Goal: Use online tool/utility: Utilize a website feature to perform a specific function

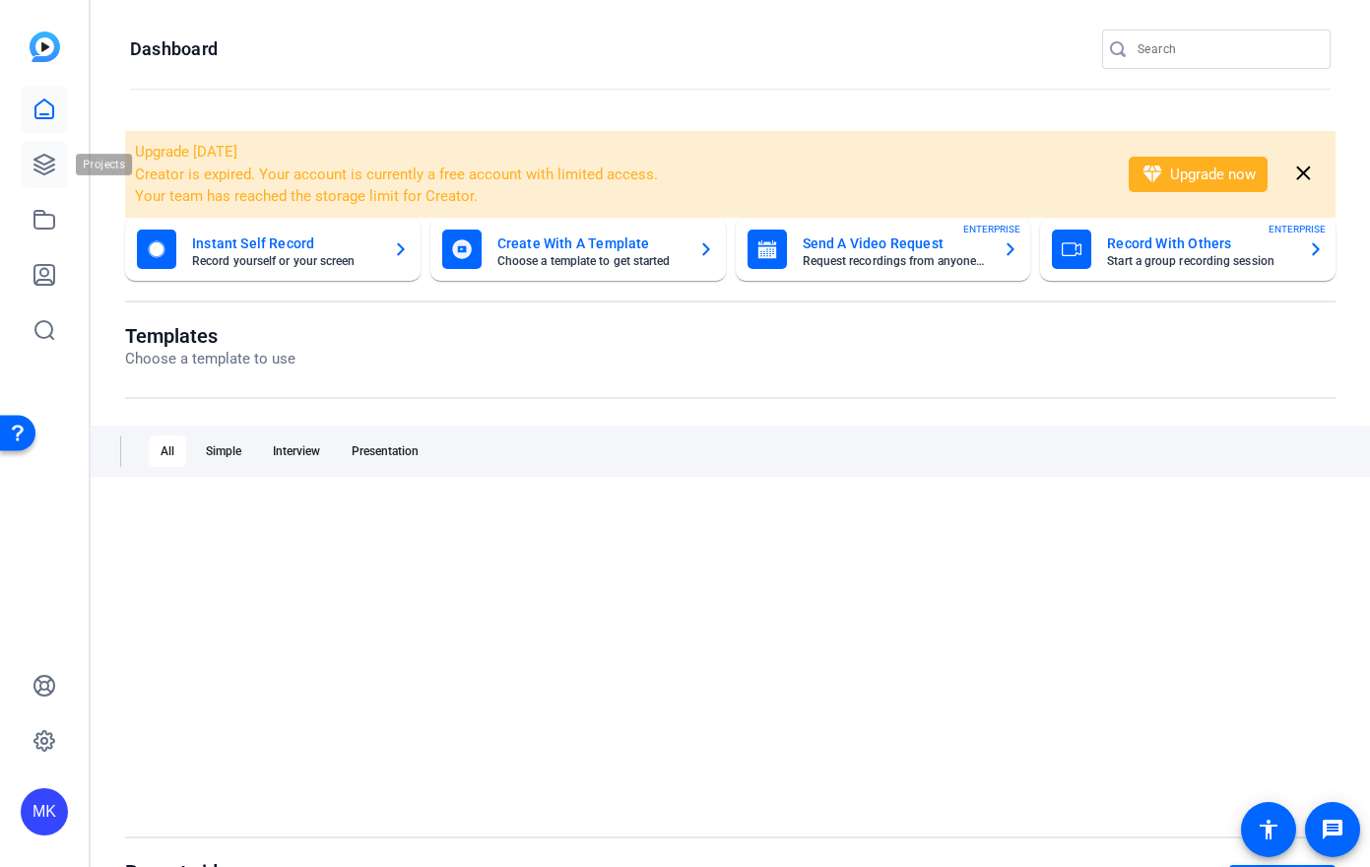
click at [55, 178] on link at bounding box center [44, 164] width 47 height 47
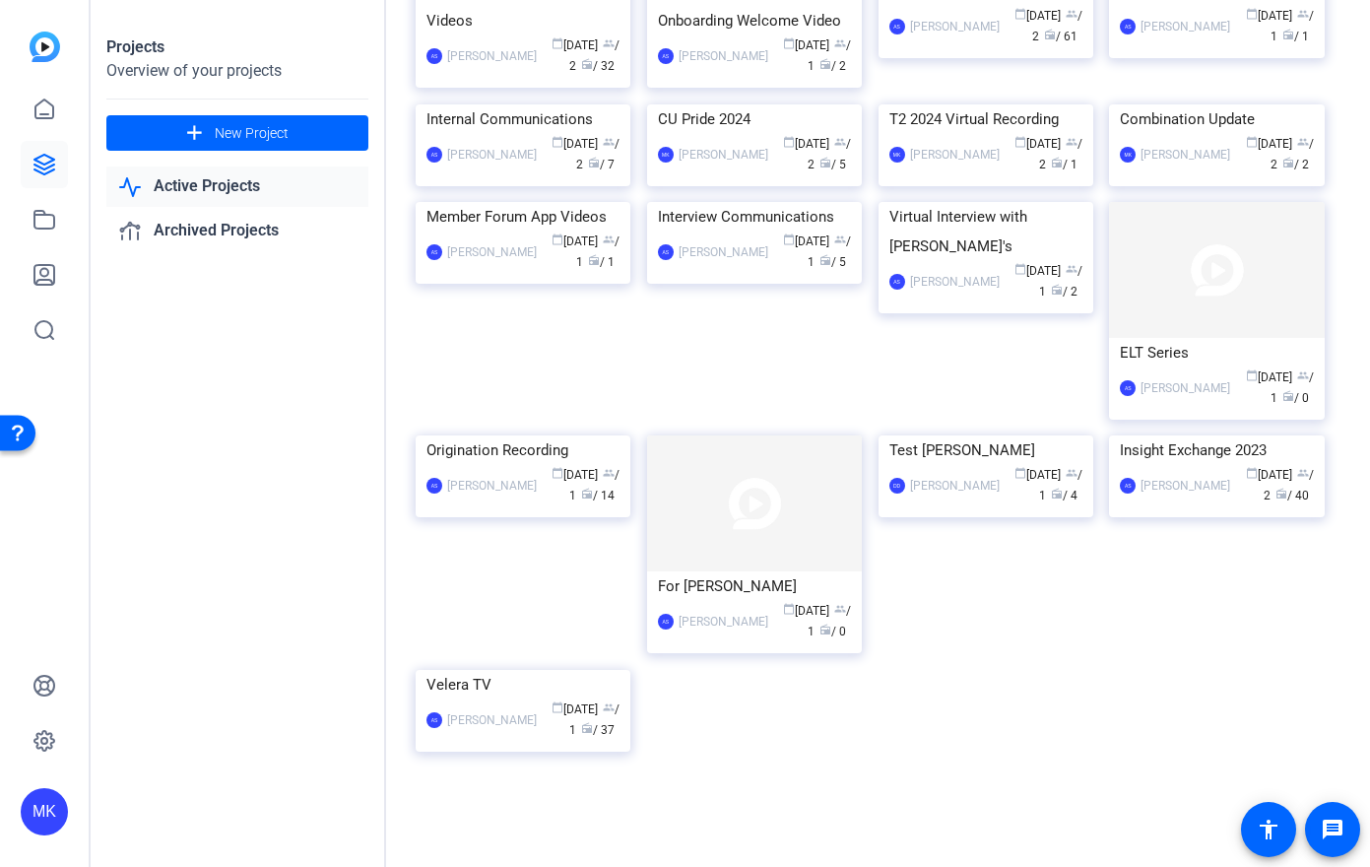
scroll to position [652, 0]
click at [750, 104] on img at bounding box center [754, 104] width 215 height 0
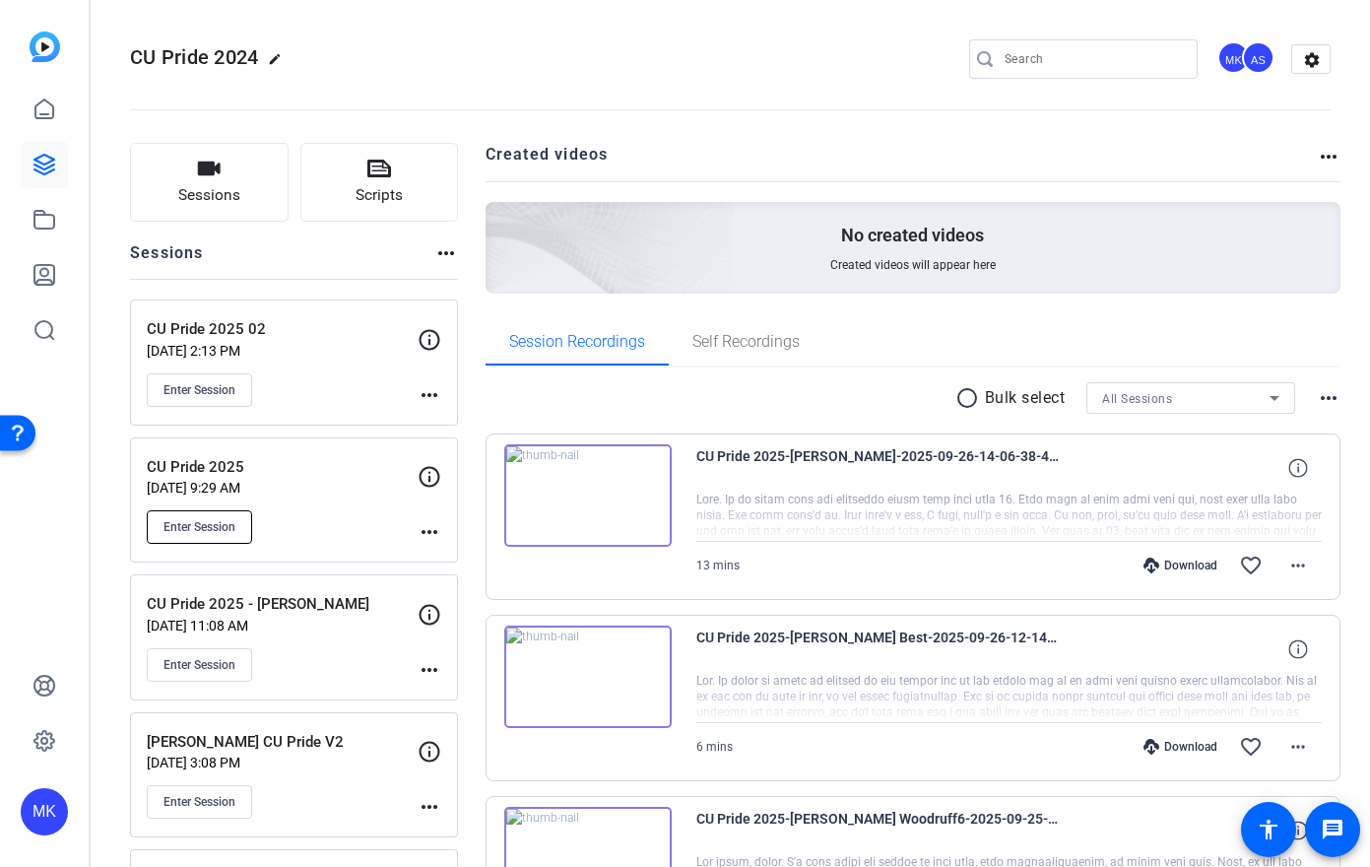
click at [197, 519] on span "Enter Session" at bounding box center [200, 527] width 72 height 16
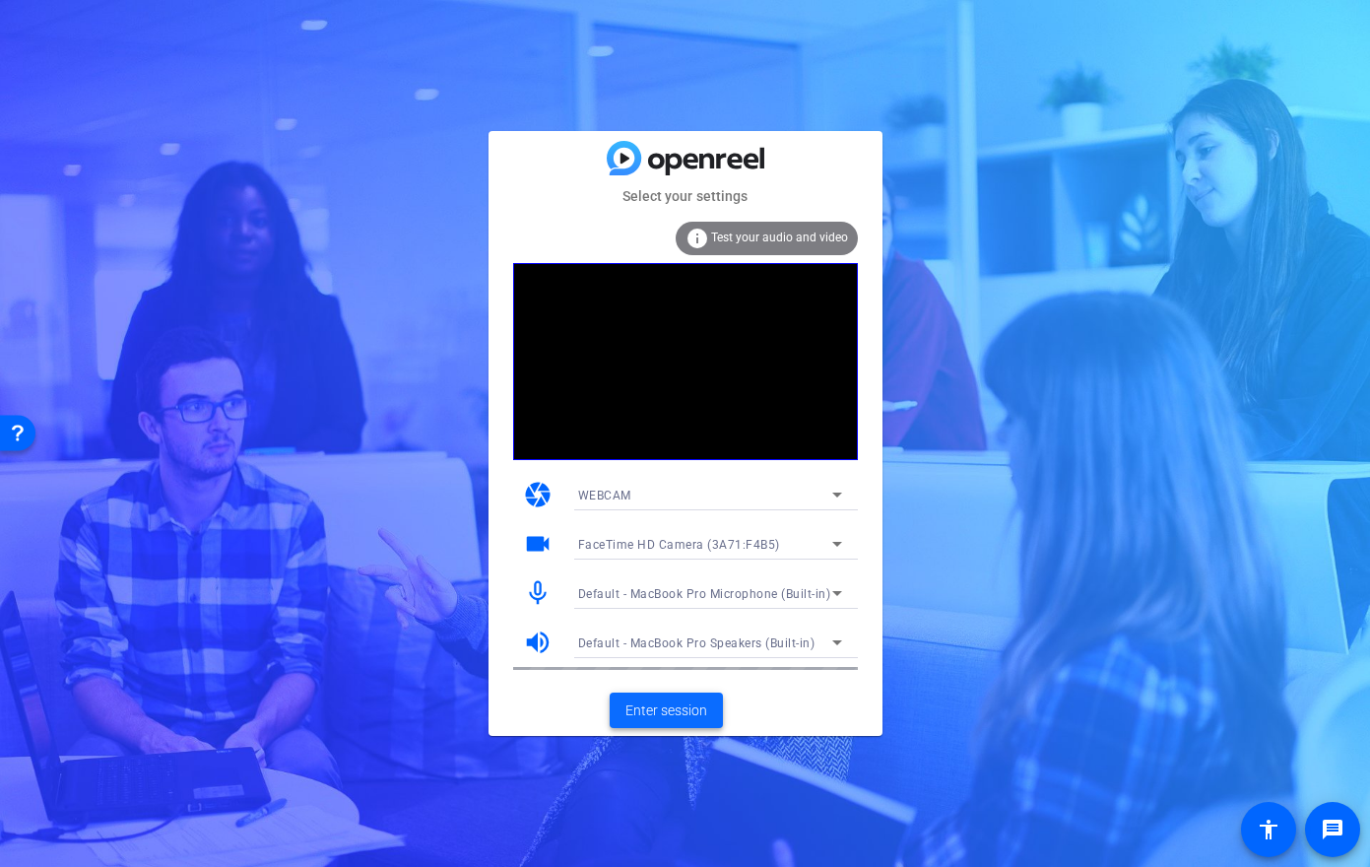
click at [666, 695] on span at bounding box center [666, 710] width 113 height 47
